Goal: Task Accomplishment & Management: Complete application form

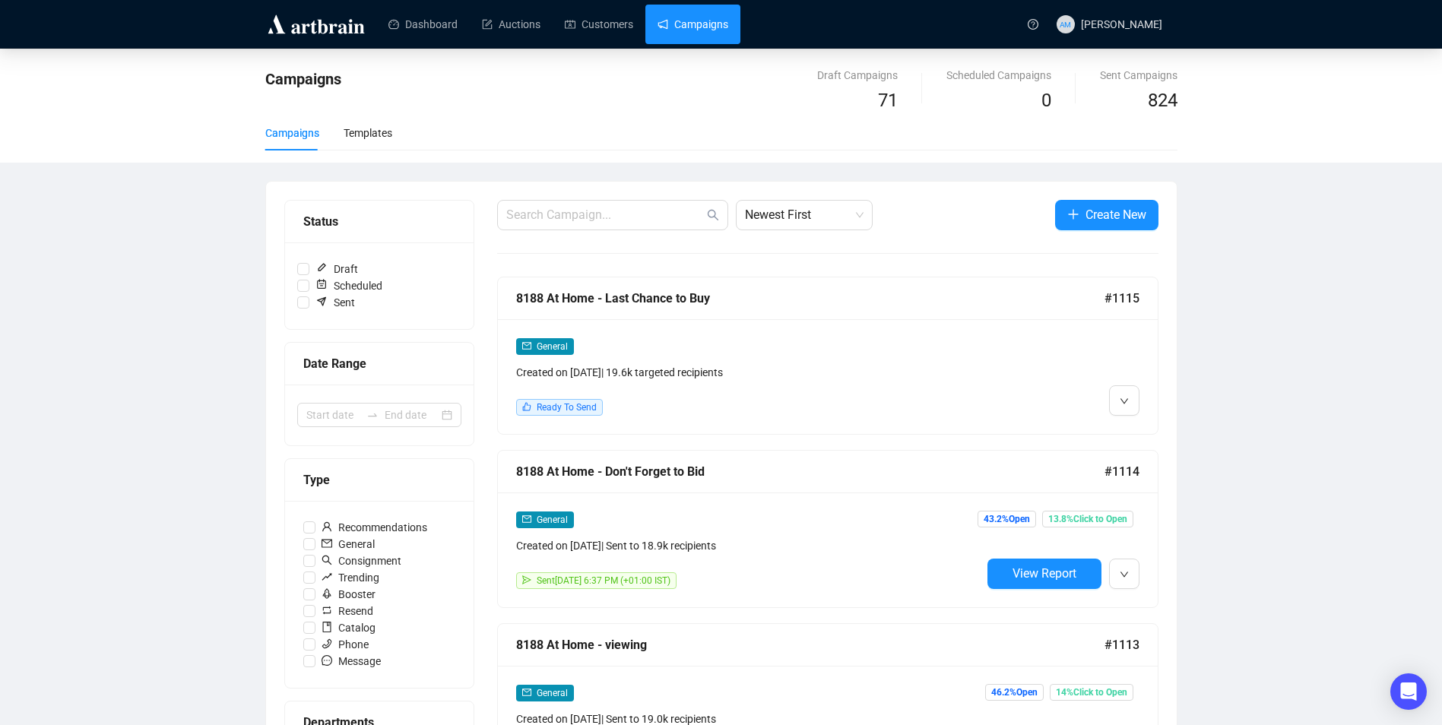
click at [875, 394] on div "General Created on [DATE] | 19.6k targeted recipients Ready To Send" at bounding box center [748, 376] width 465 height 78
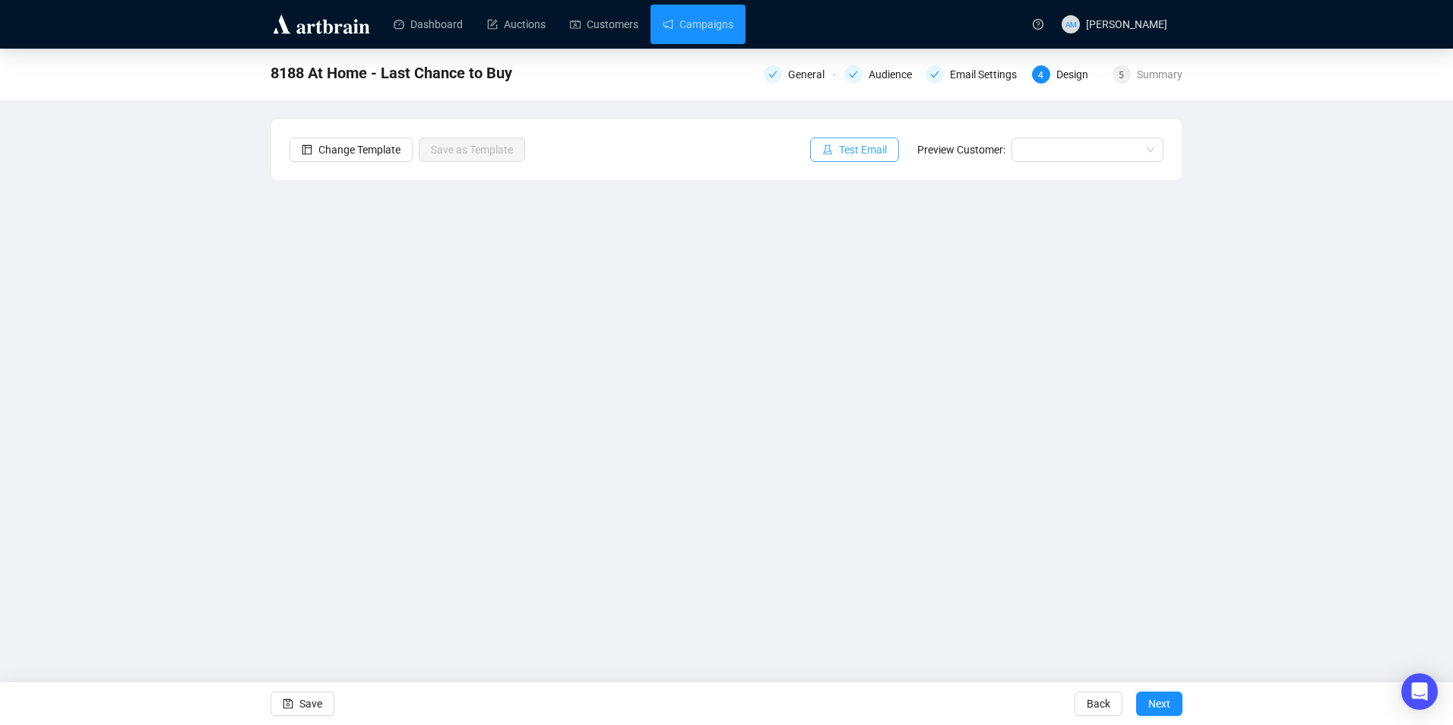
click at [857, 154] on span "Test Email" at bounding box center [863, 149] width 48 height 17
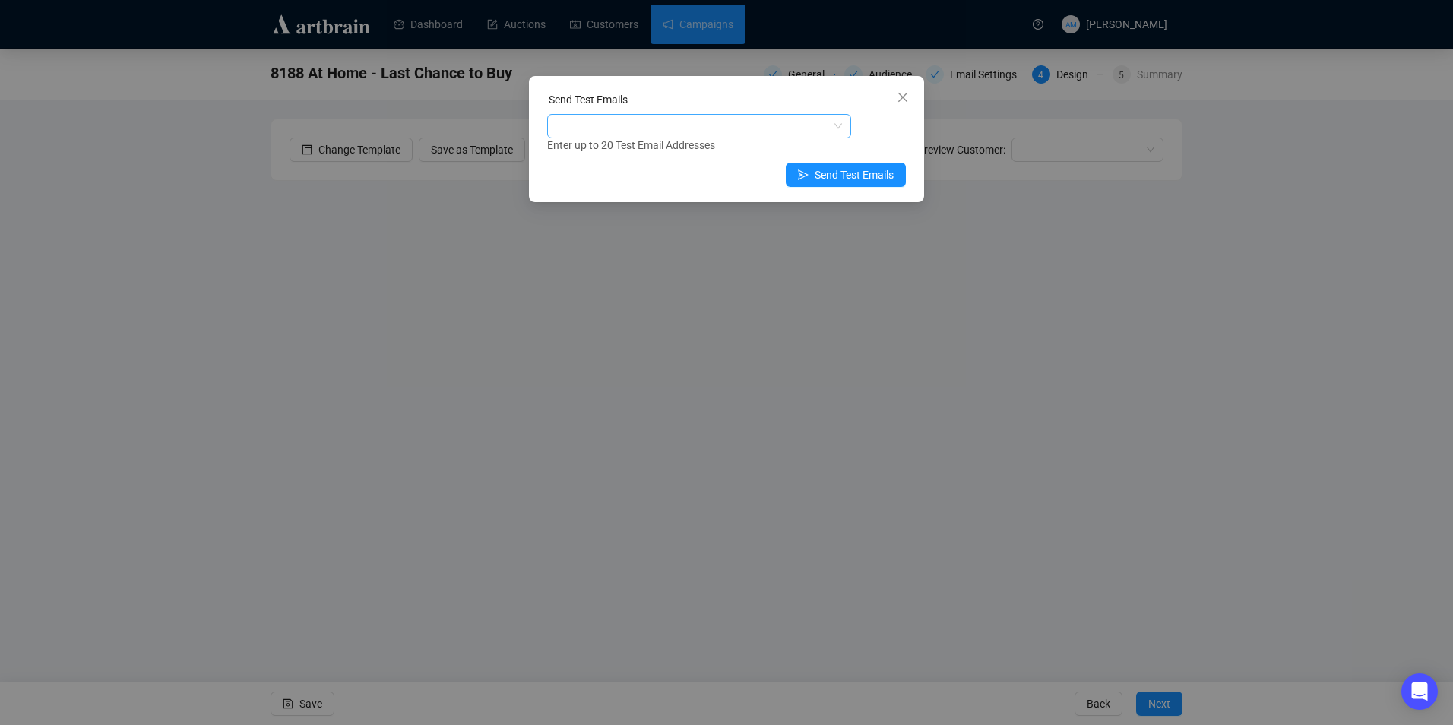
click at [686, 129] on div at bounding box center [691, 126] width 282 height 21
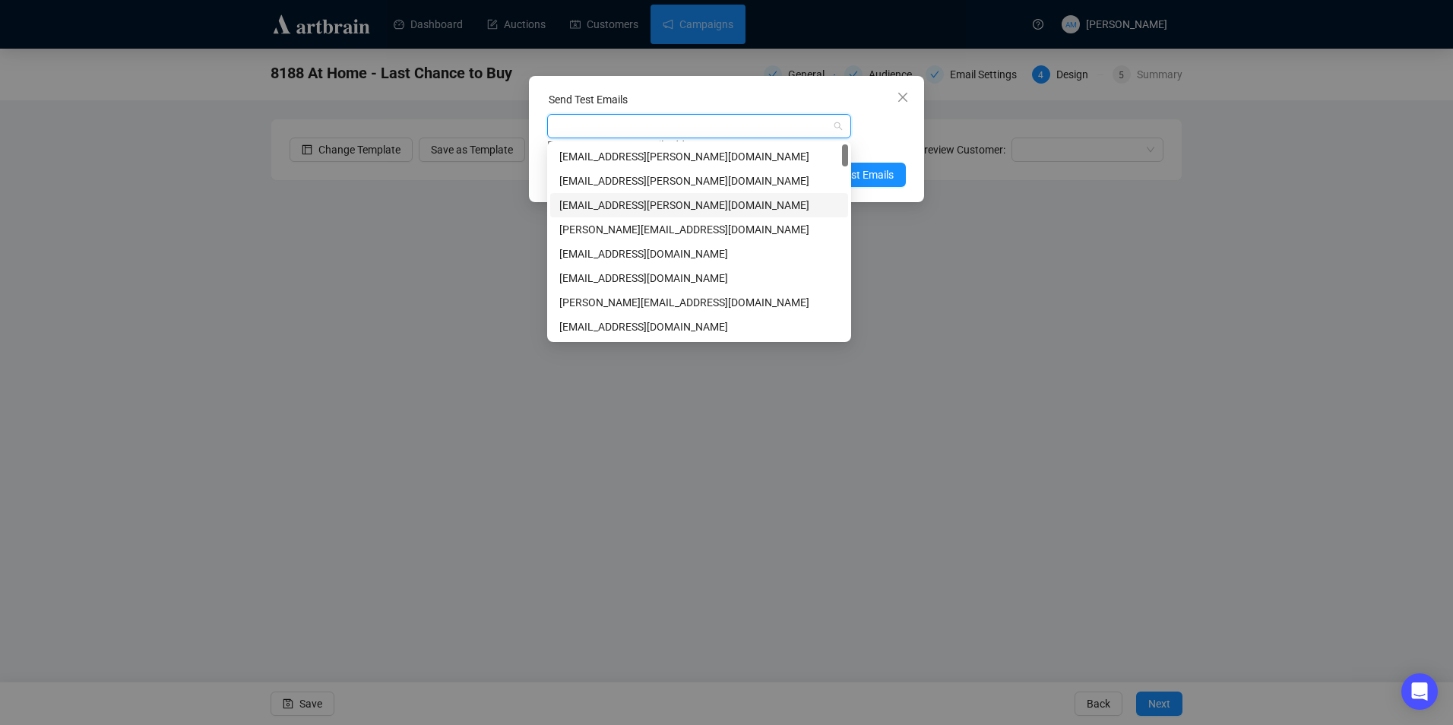
click at [620, 204] on div "[EMAIL_ADDRESS][PERSON_NAME][DOMAIN_NAME]" at bounding box center [699, 205] width 280 height 17
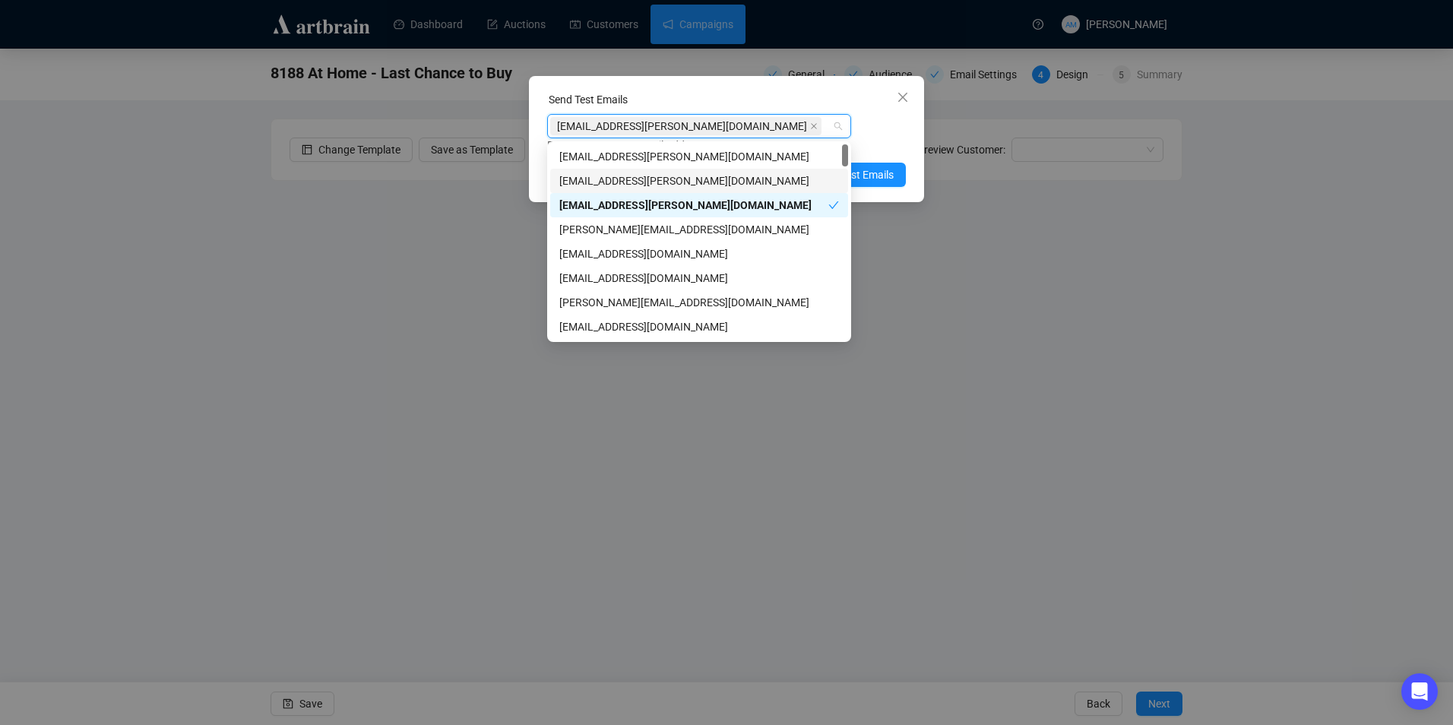
click at [894, 139] on div "Enter up to 20 Test Email Addresses" at bounding box center [726, 145] width 359 height 17
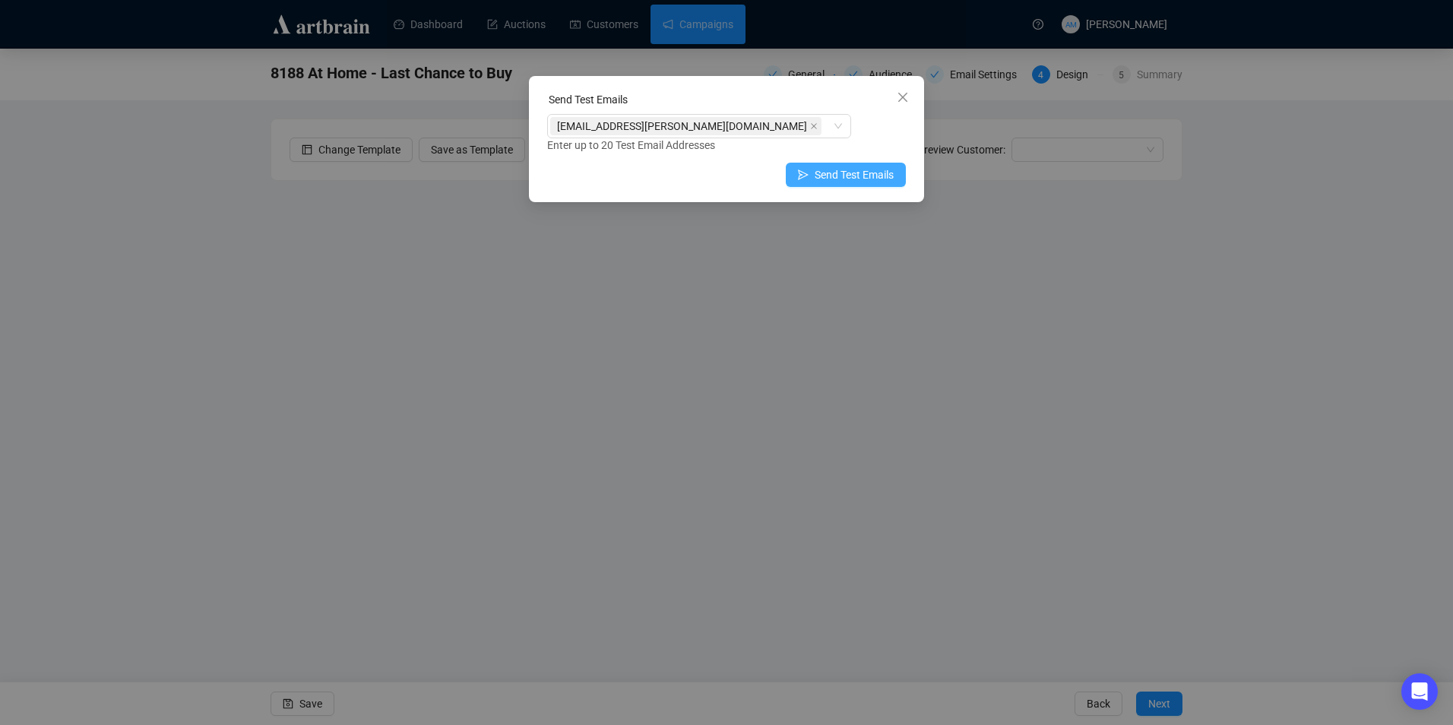
click at [863, 174] on span "Send Test Emails" at bounding box center [854, 174] width 79 height 17
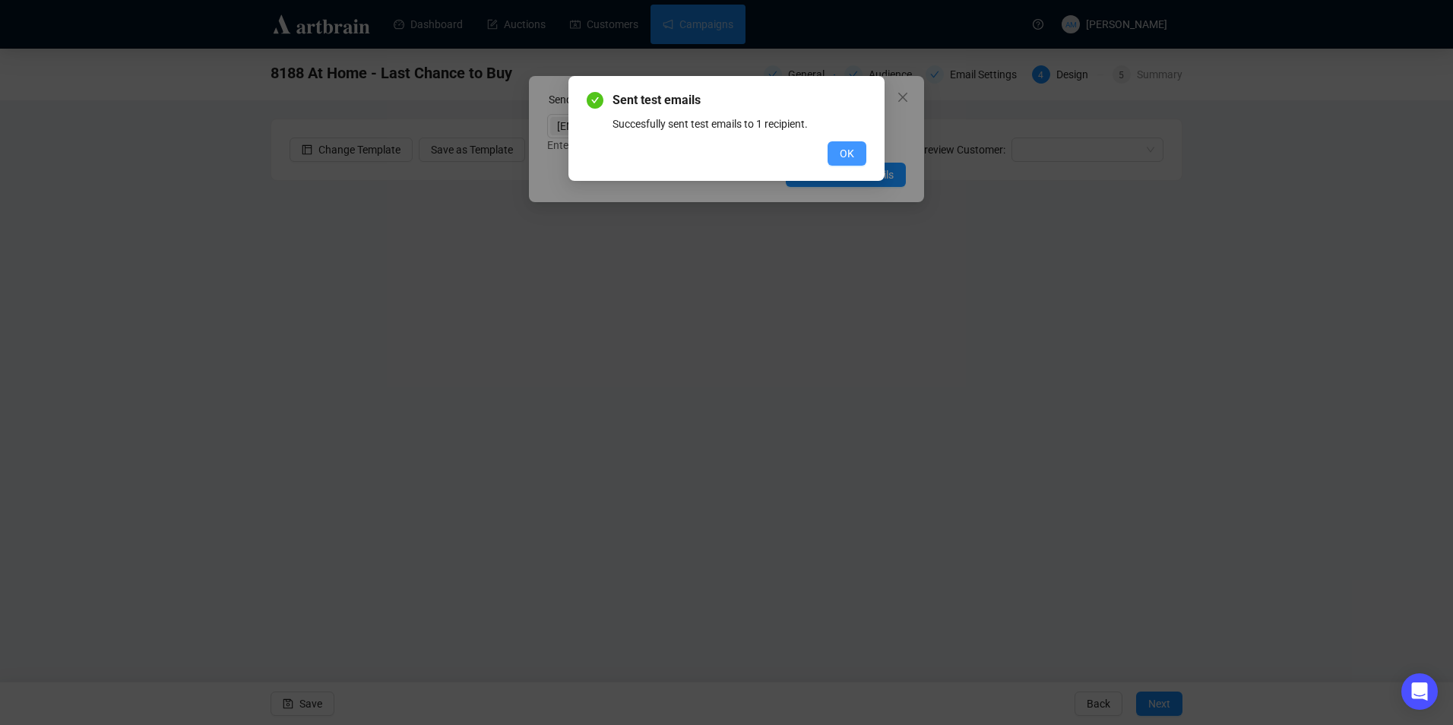
click at [855, 148] on button "OK" at bounding box center [847, 153] width 39 height 24
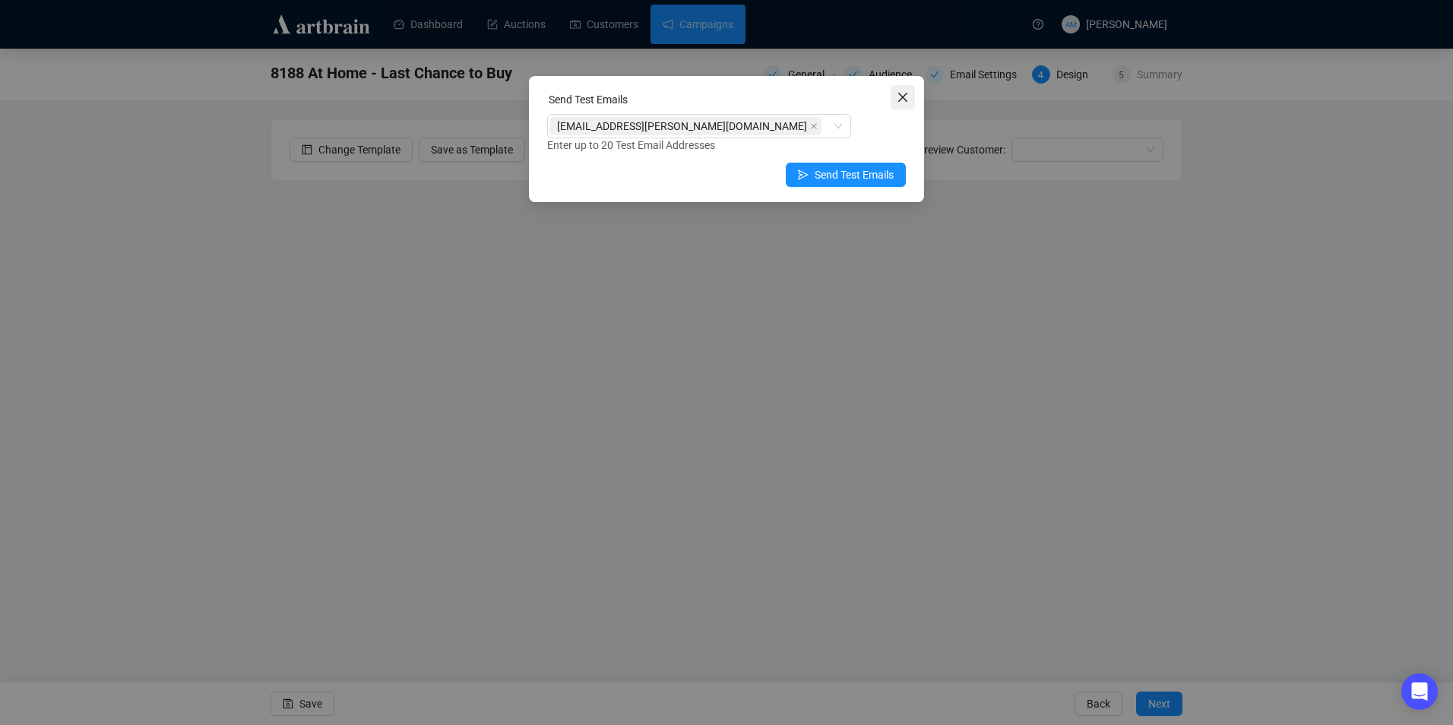
click at [903, 100] on icon "close" at bounding box center [903, 97] width 12 height 12
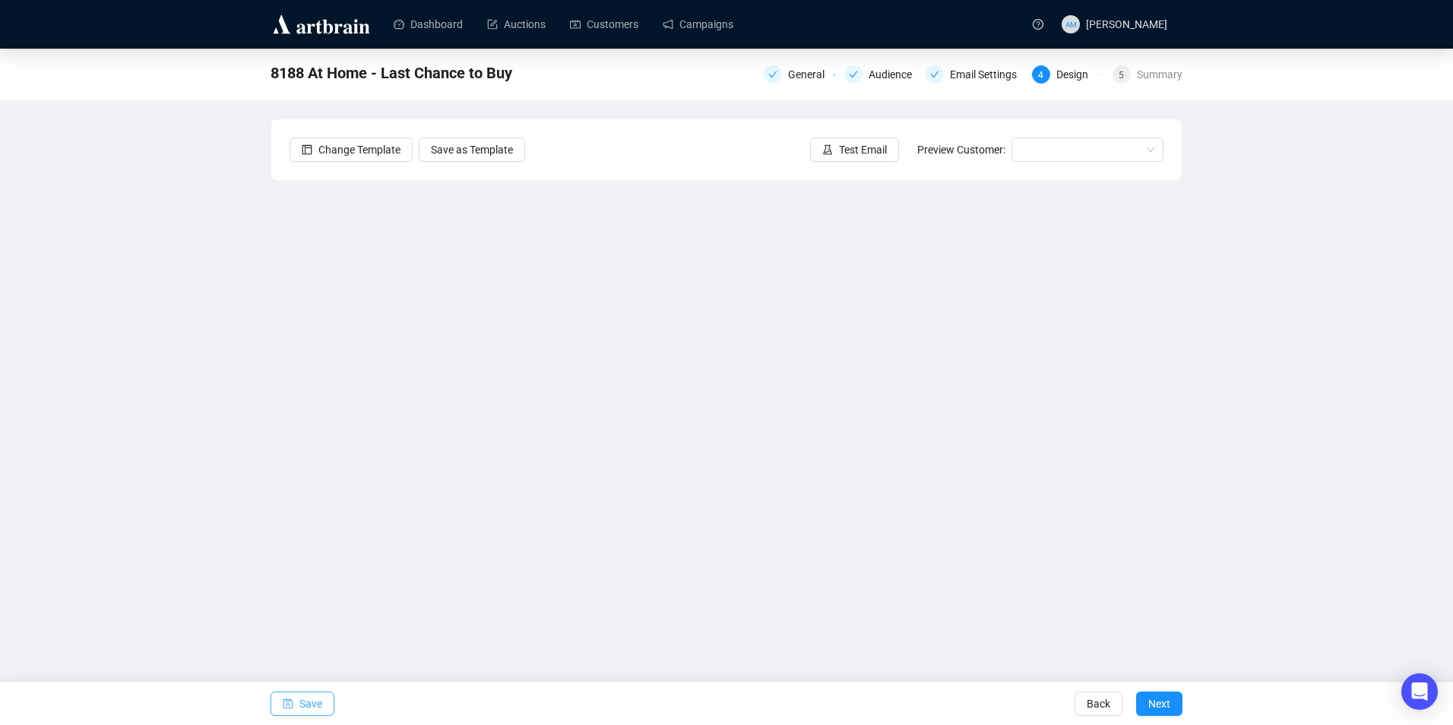
click at [309, 707] on span "Save" at bounding box center [310, 704] width 23 height 43
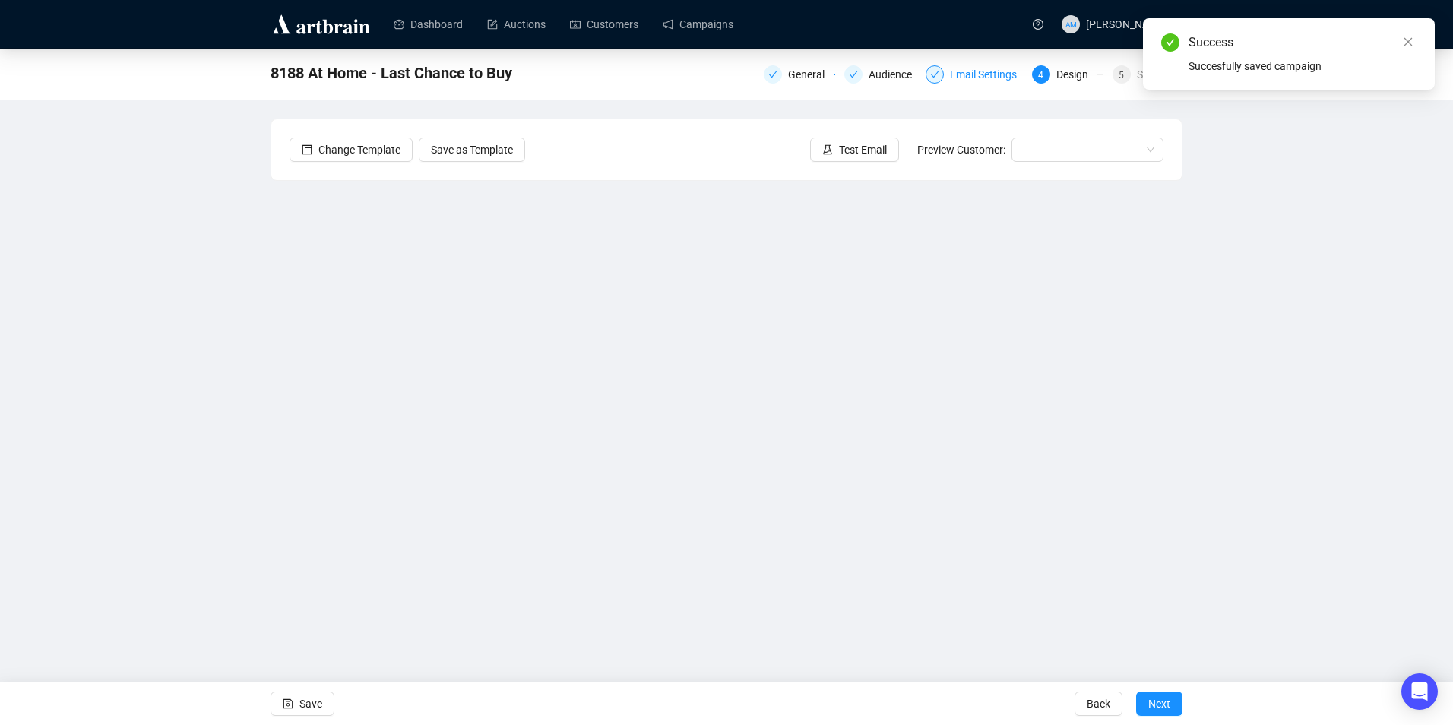
click at [1001, 74] on div "Email Settings" at bounding box center [988, 74] width 76 height 18
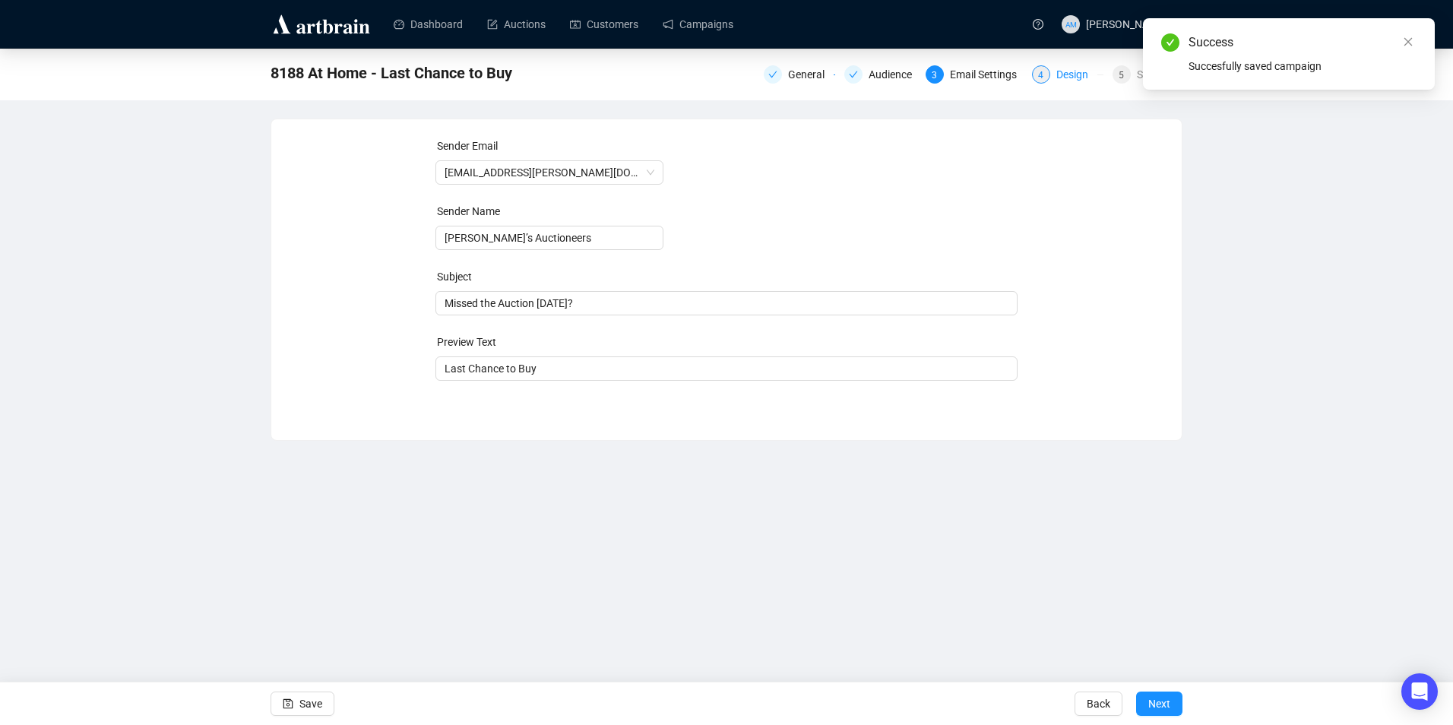
click at [1069, 75] on div "Design" at bounding box center [1076, 74] width 41 height 18
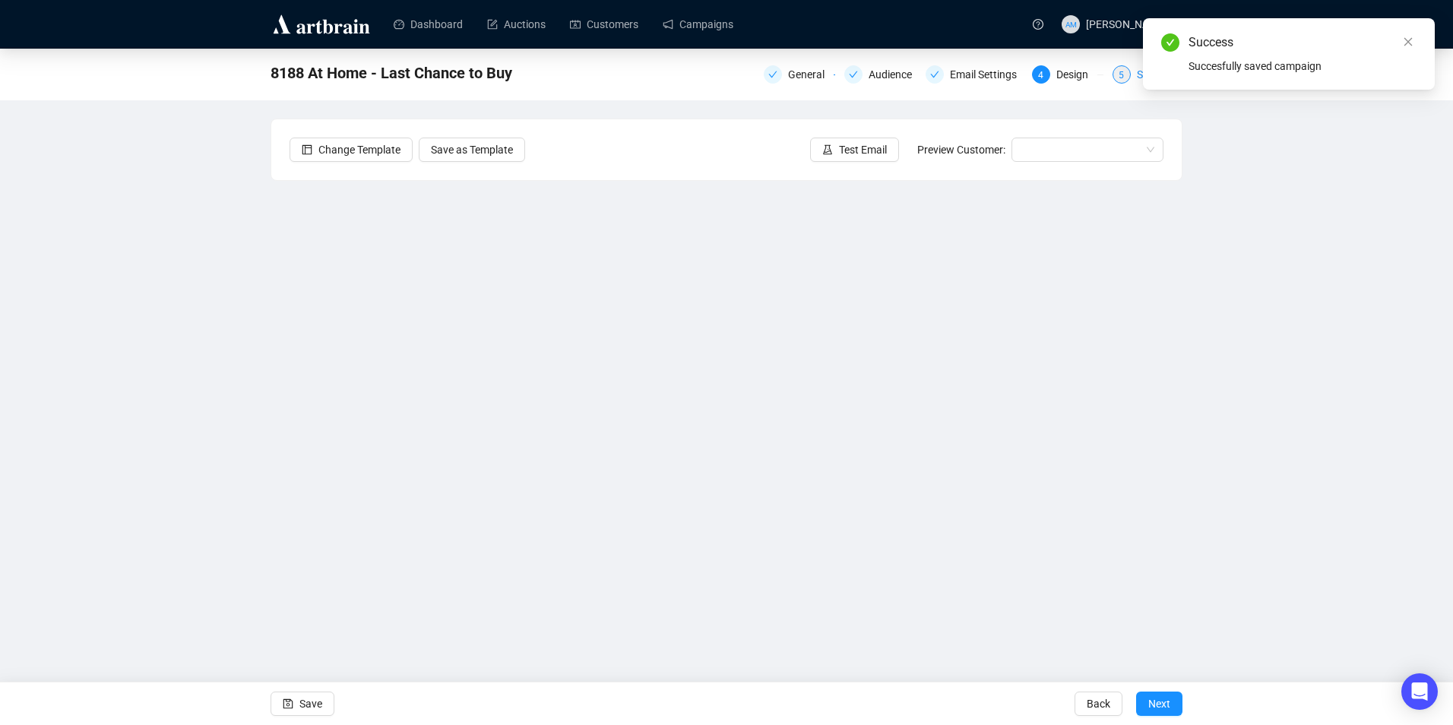
click at [1115, 78] on div "5" at bounding box center [1122, 74] width 18 height 18
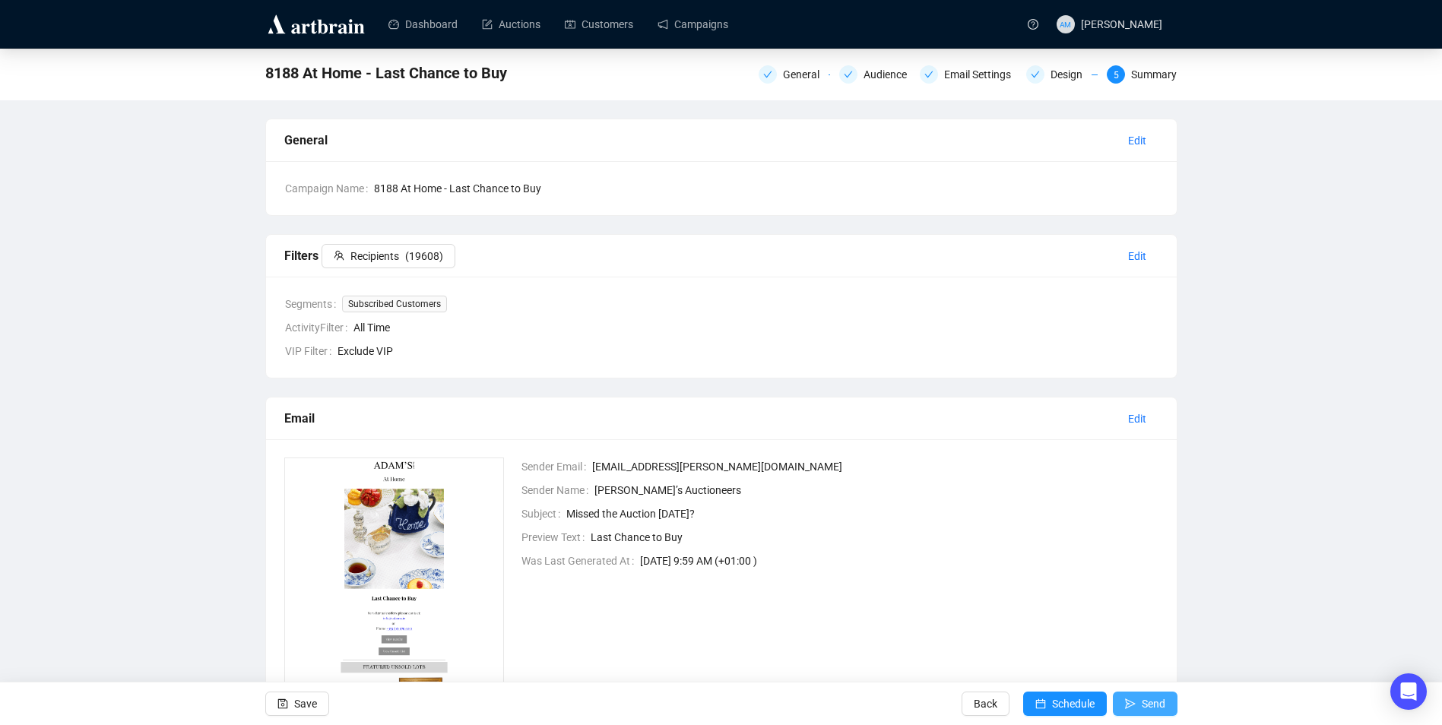
click at [1151, 705] on span "Send" at bounding box center [1154, 704] width 24 height 43
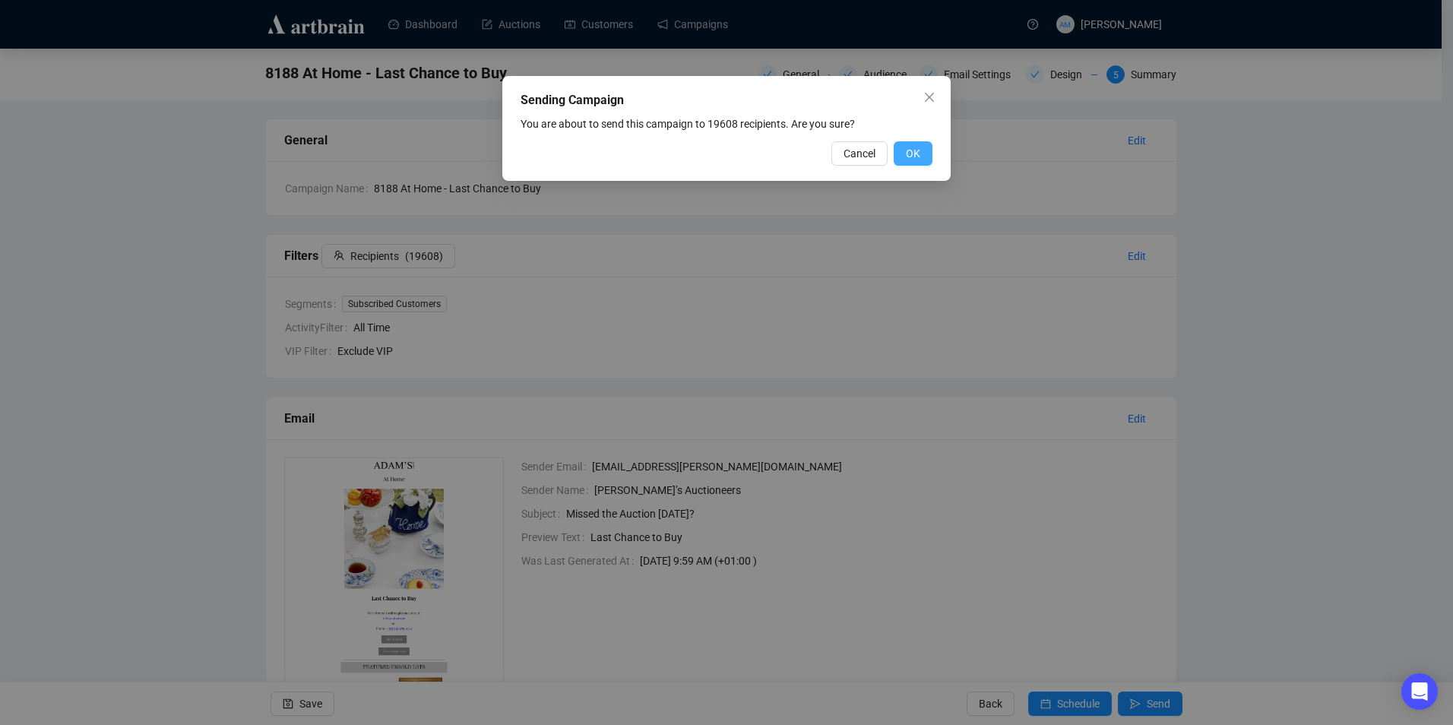
click at [920, 157] on button "OK" at bounding box center [913, 153] width 39 height 24
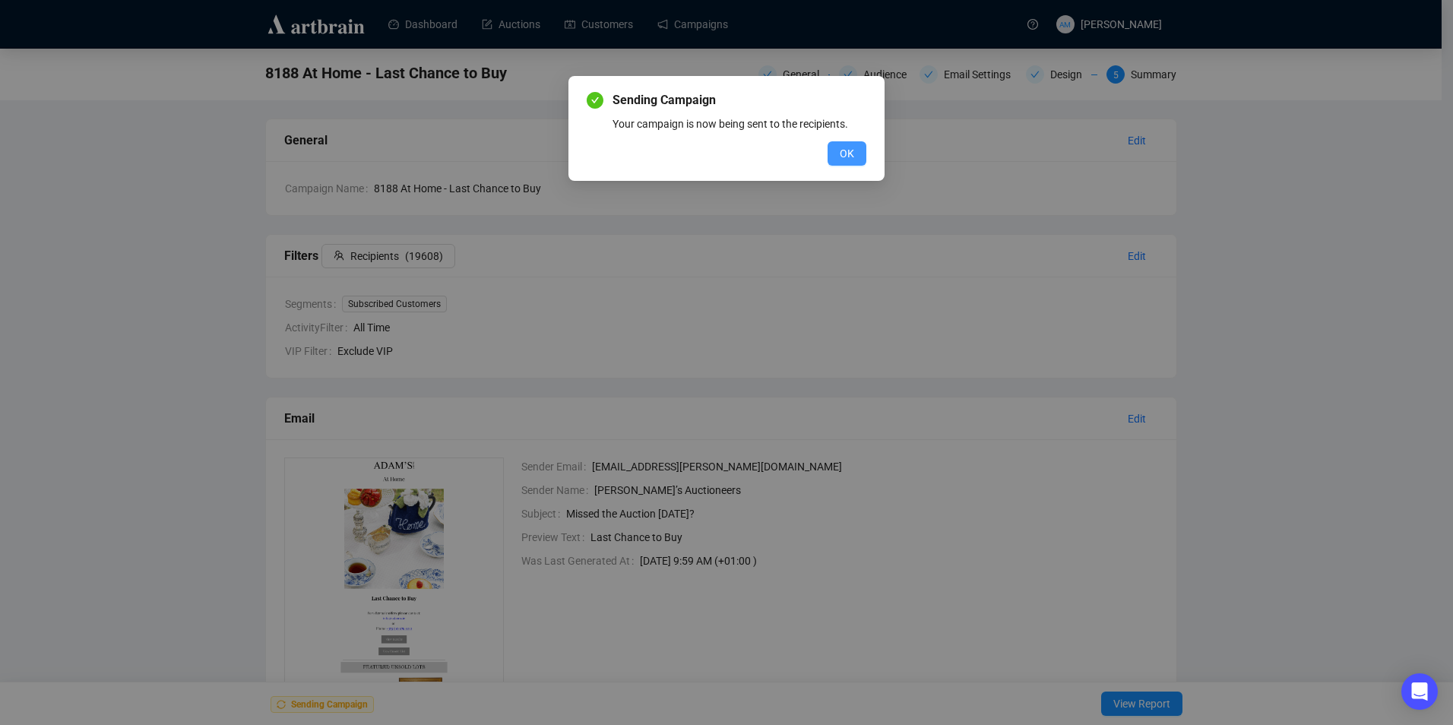
click at [852, 156] on span "OK" at bounding box center [847, 153] width 14 height 17
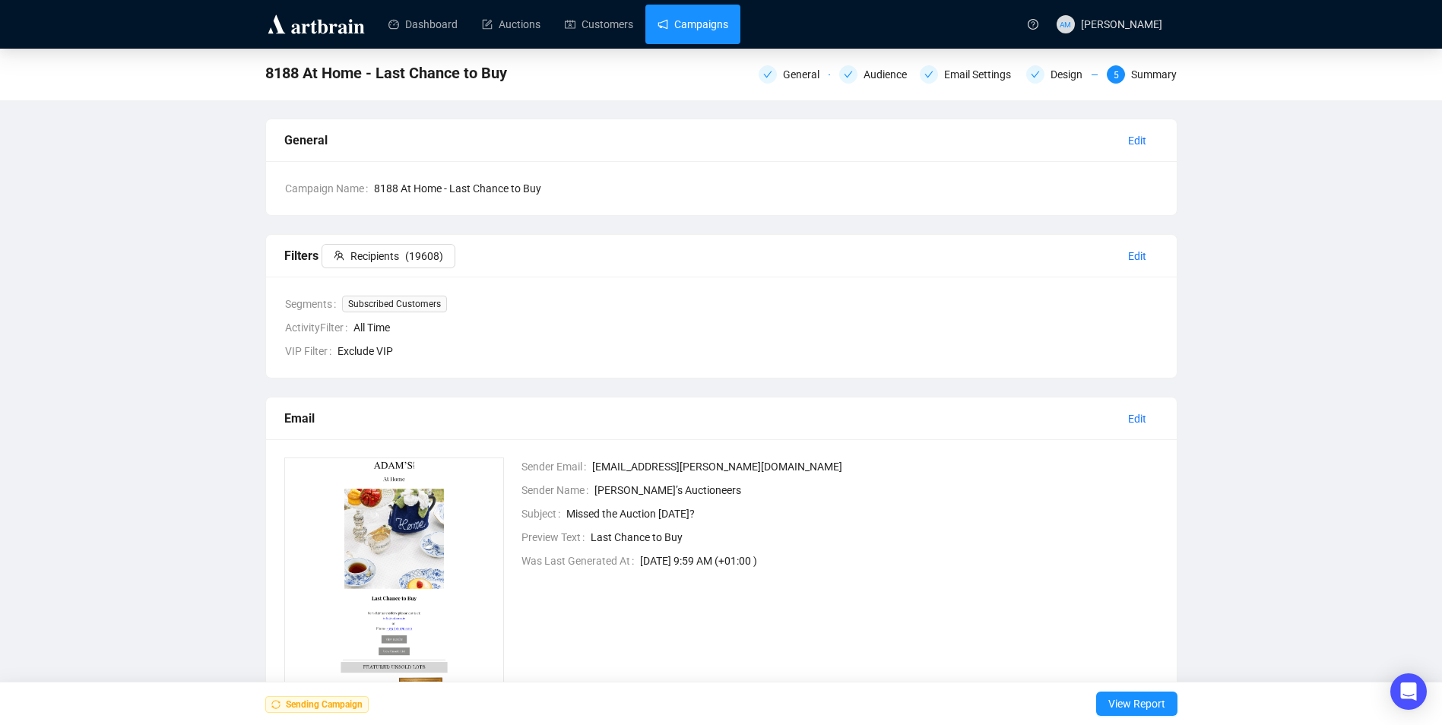
click at [687, 30] on link "Campaigns" at bounding box center [692, 25] width 71 height 40
